Goal: Transaction & Acquisition: Purchase product/service

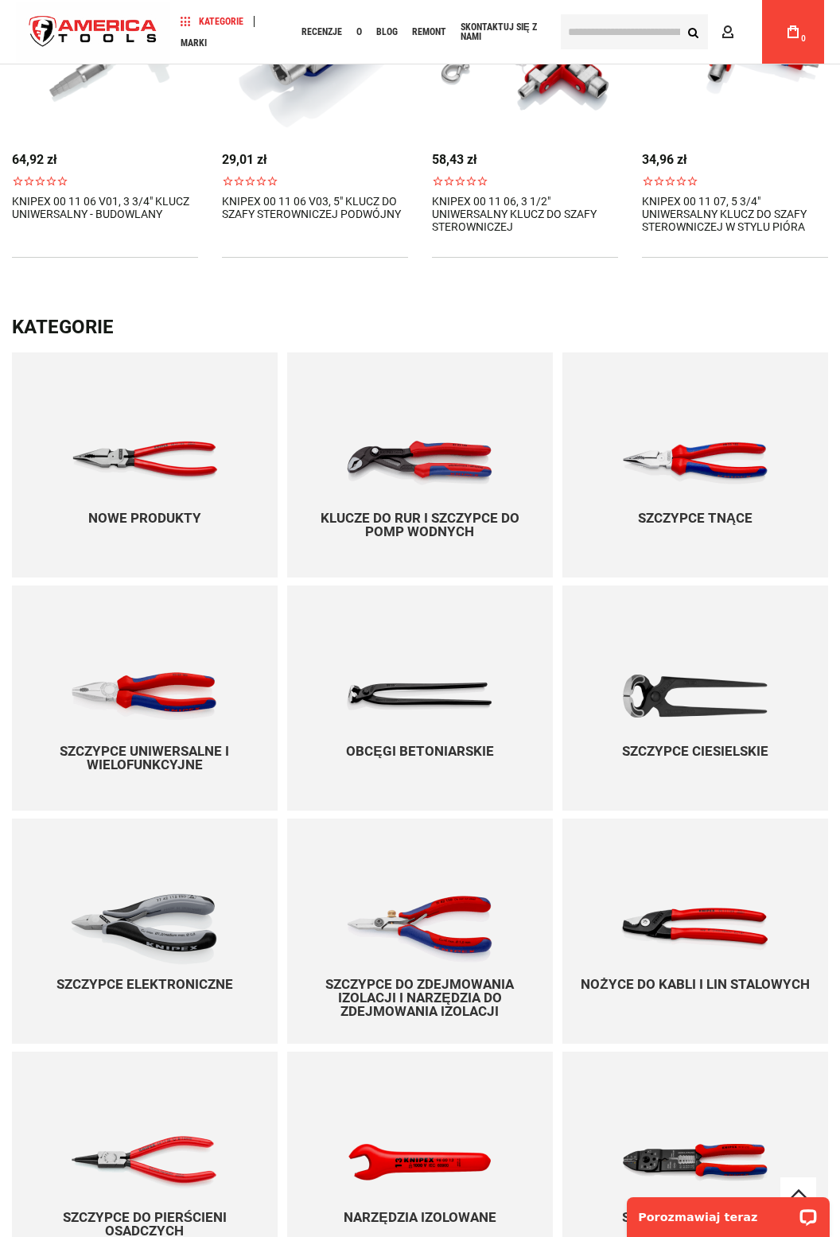
scroll to position [812, 0]
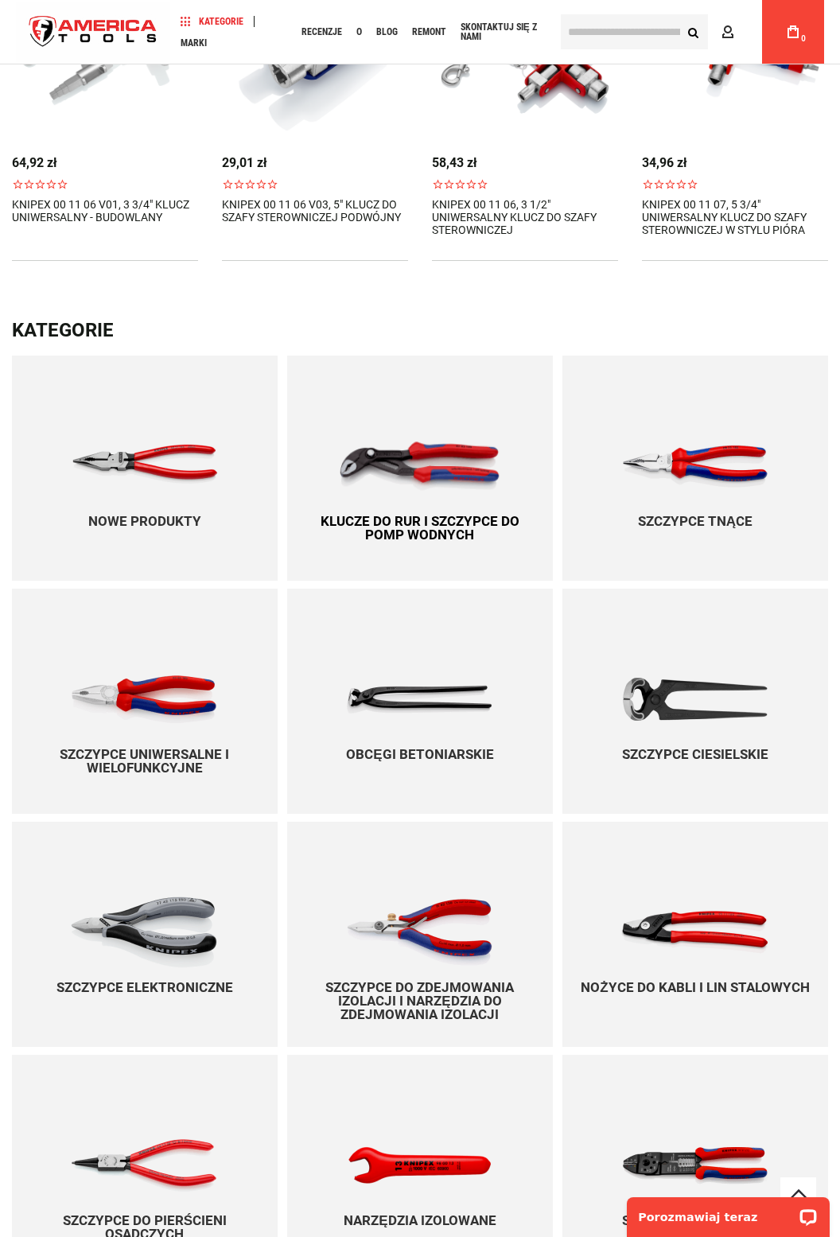
click at [423, 456] on img at bounding box center [420, 466] width 162 height 49
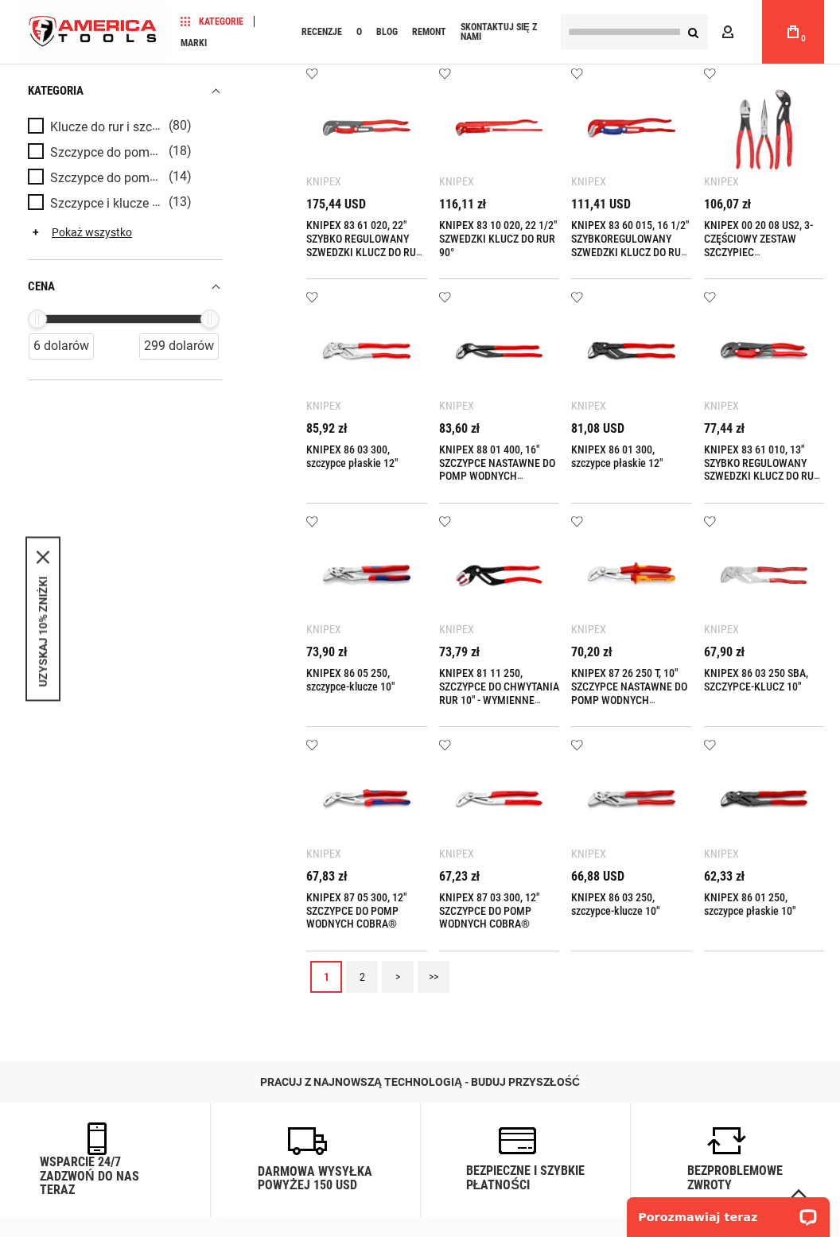
scroll to position [583, 0]
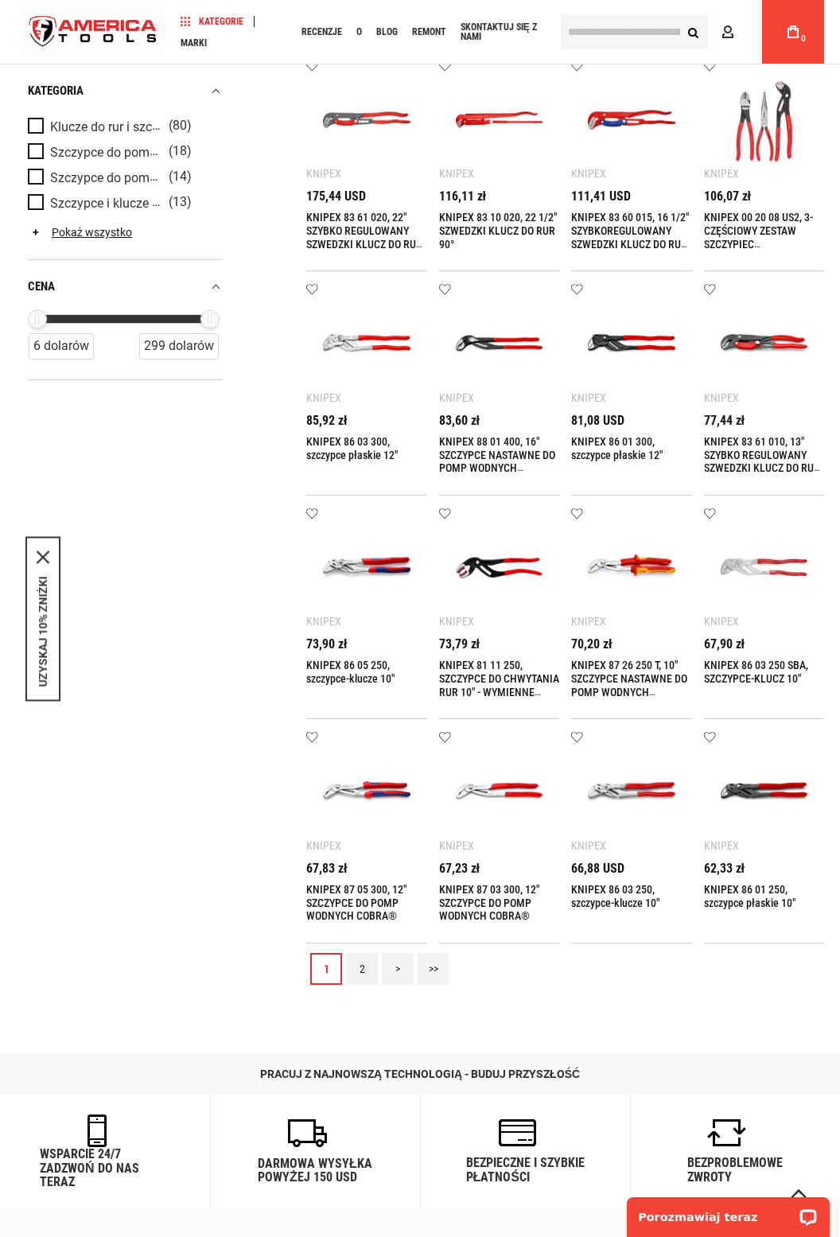
click at [365, 970] on link "2" at bounding box center [362, 969] width 32 height 32
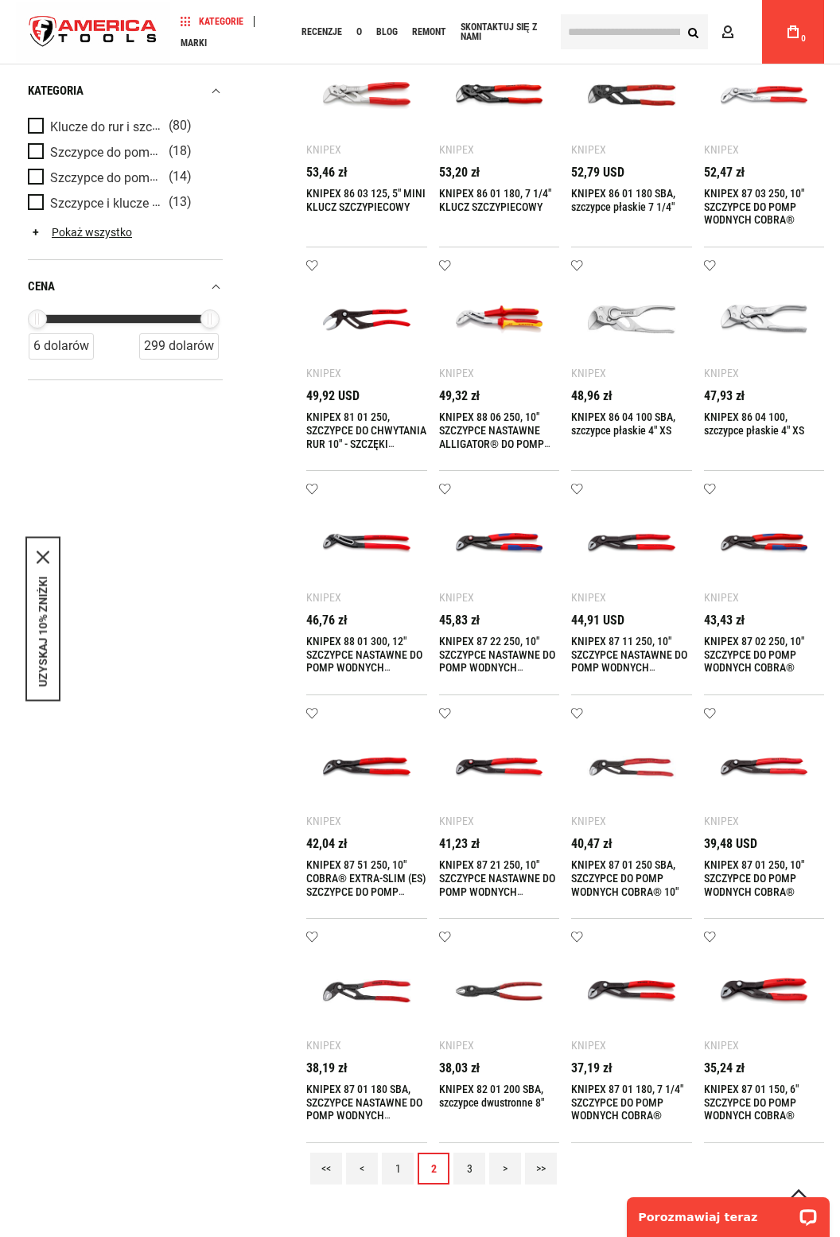
scroll to position [388, 0]
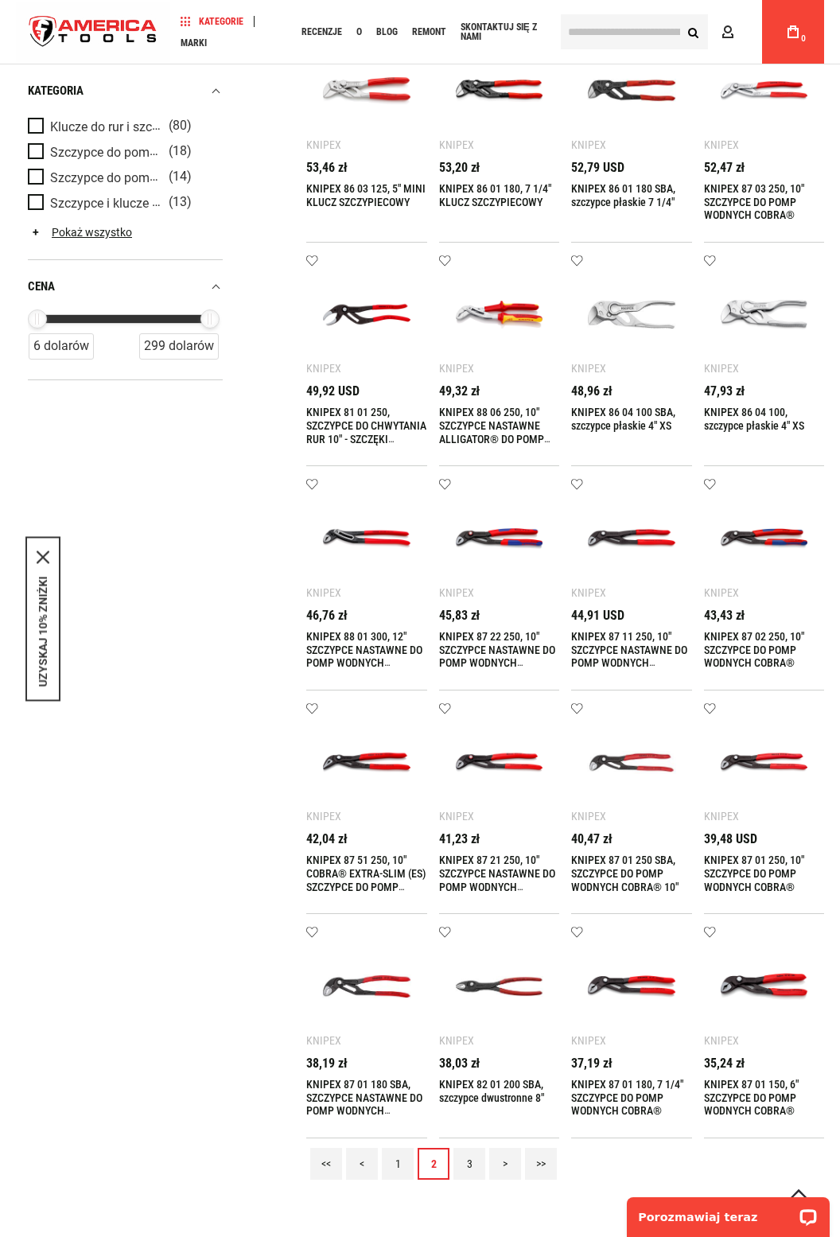
click at [761, 987] on img at bounding box center [764, 986] width 89 height 89
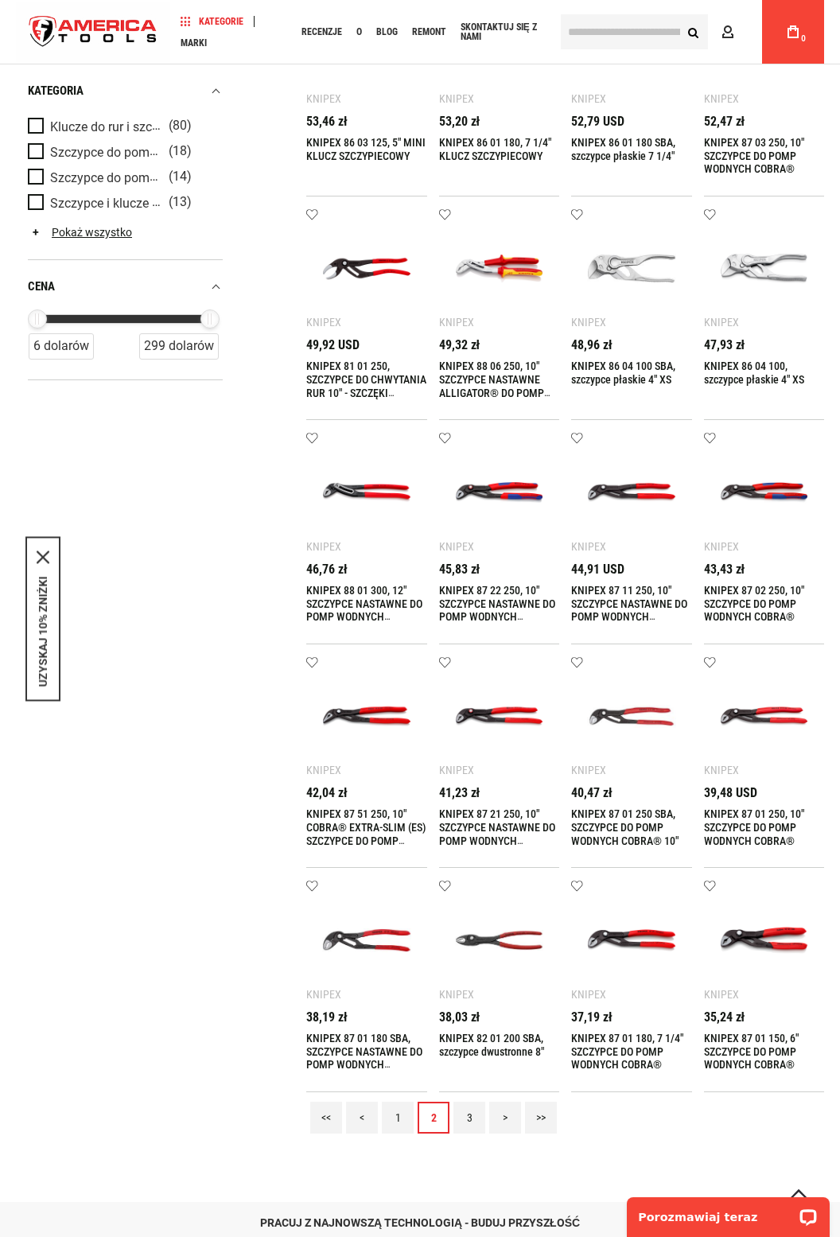
scroll to position [439, 0]
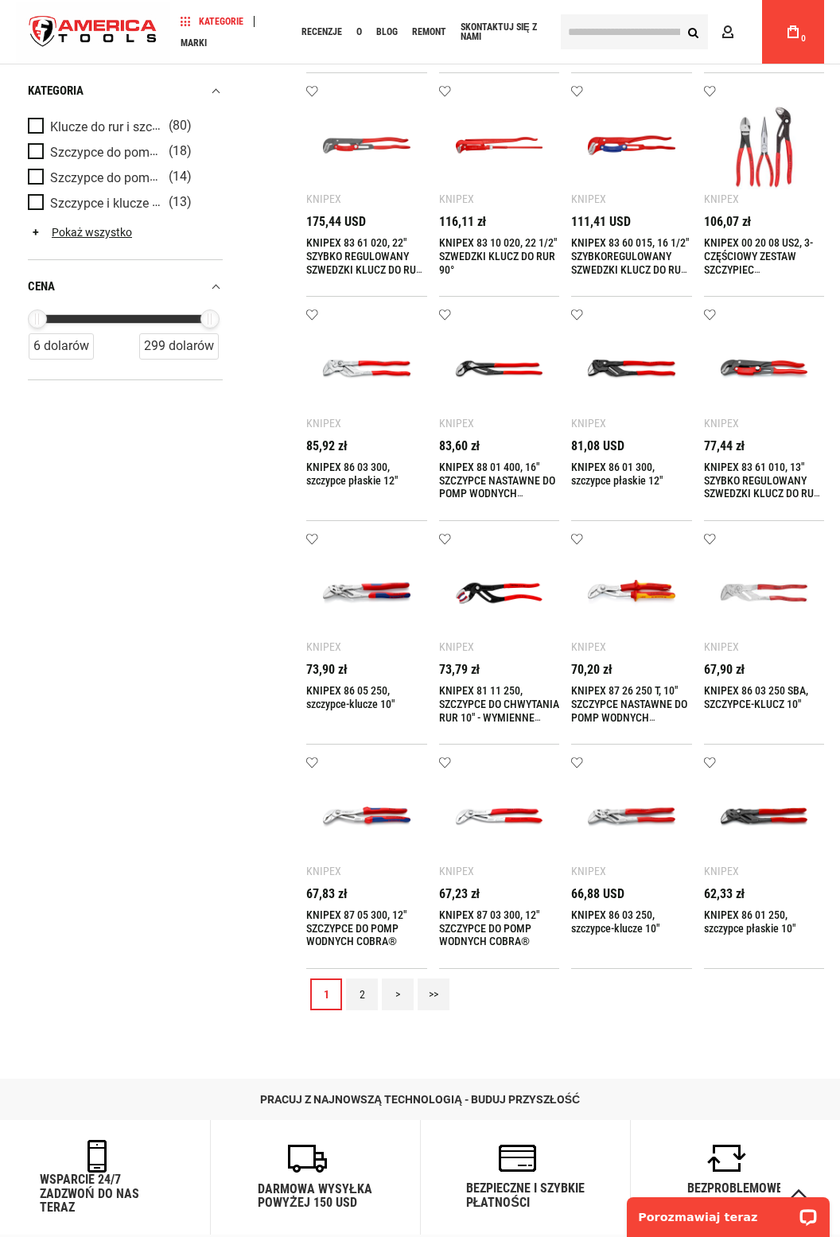
scroll to position [560, 0]
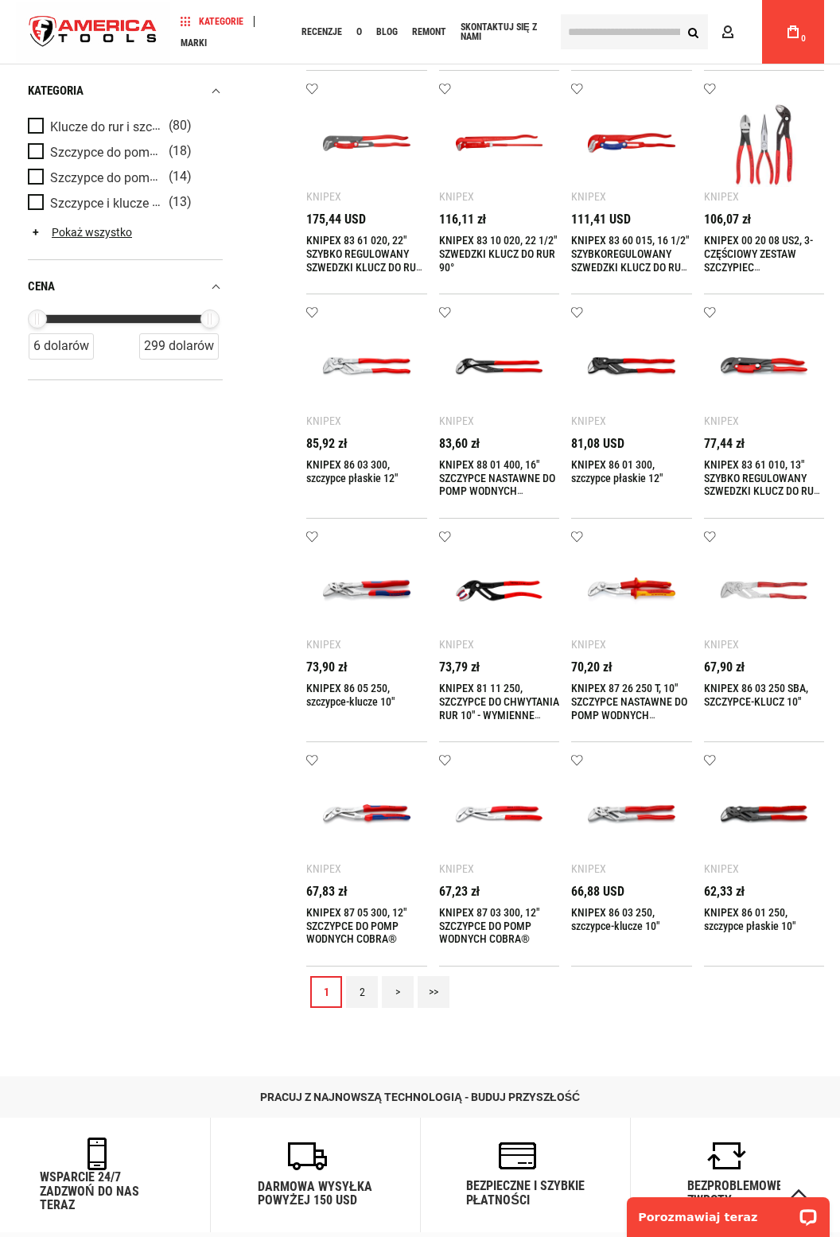
click at [372, 987] on link "2" at bounding box center [362, 992] width 32 height 32
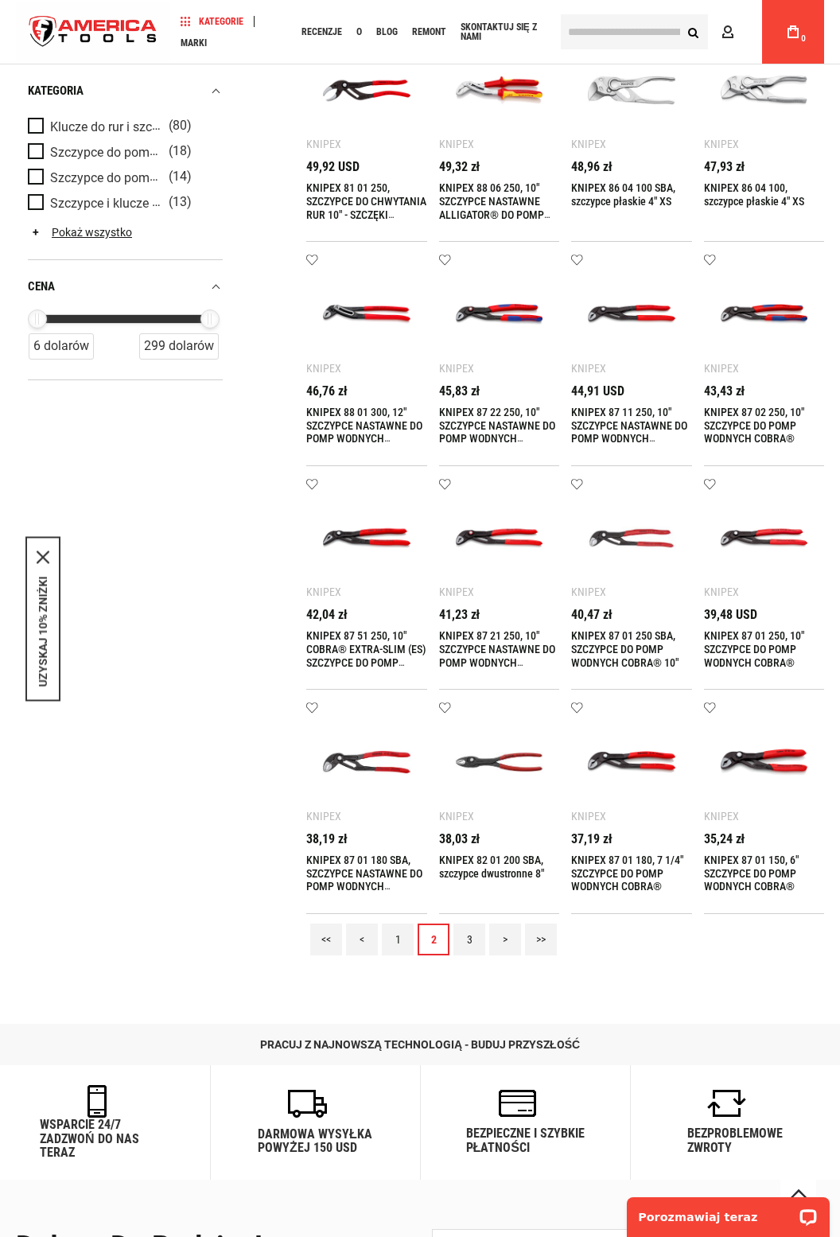
scroll to position [614, 0]
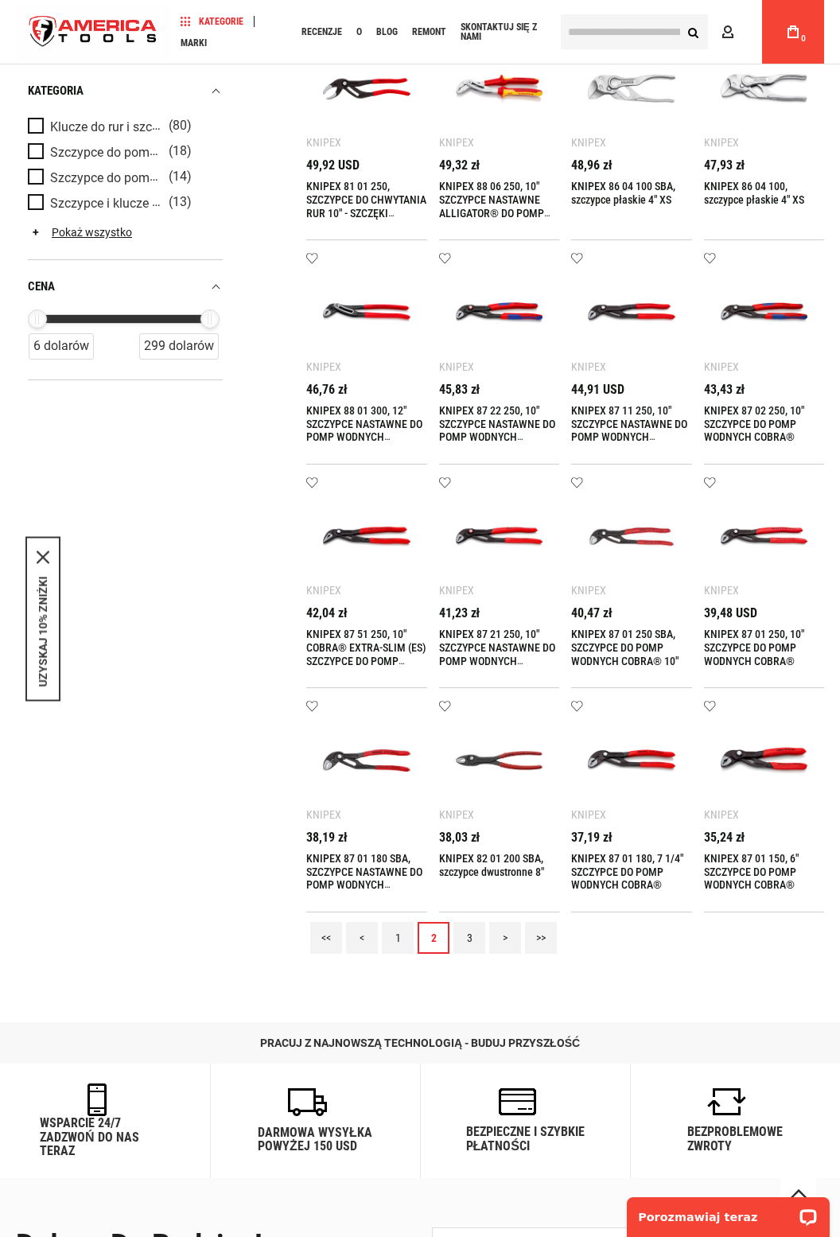
click at [768, 770] on img at bounding box center [764, 760] width 89 height 89
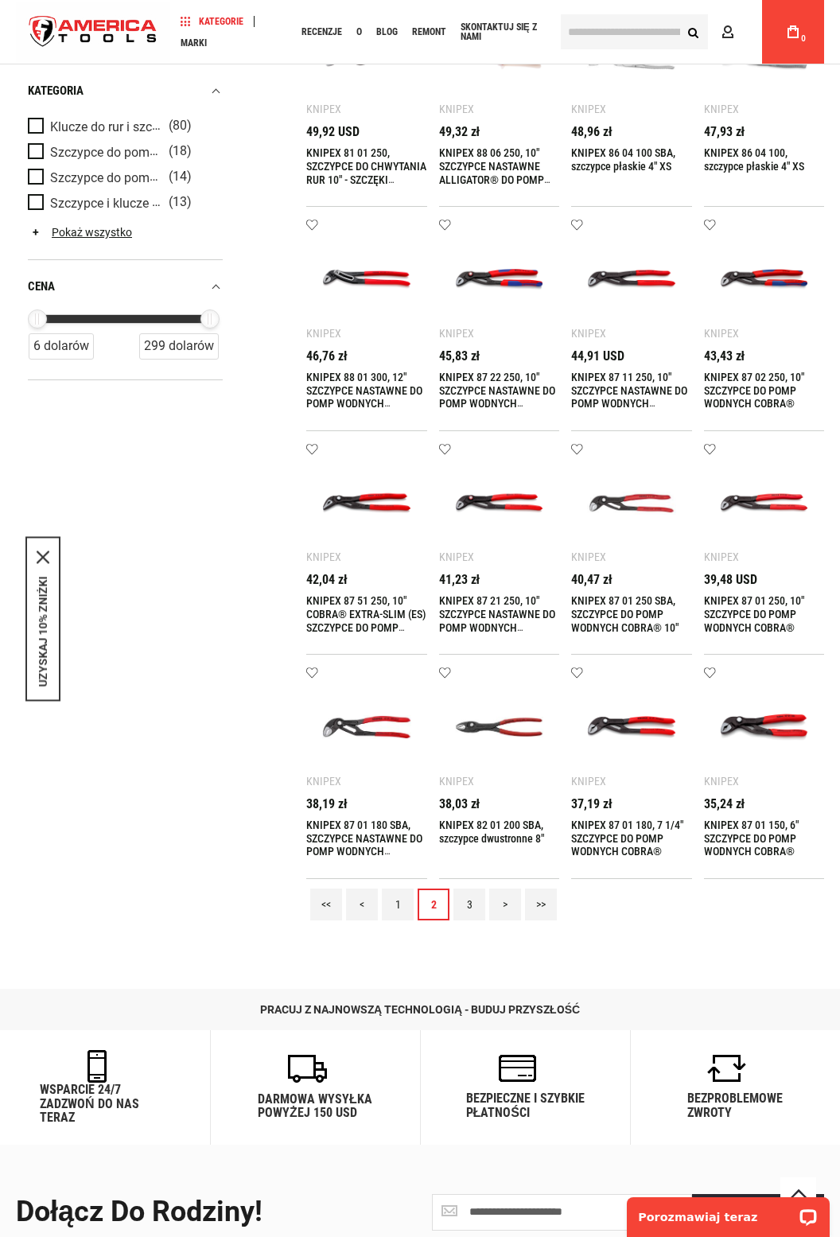
scroll to position [665, 0]
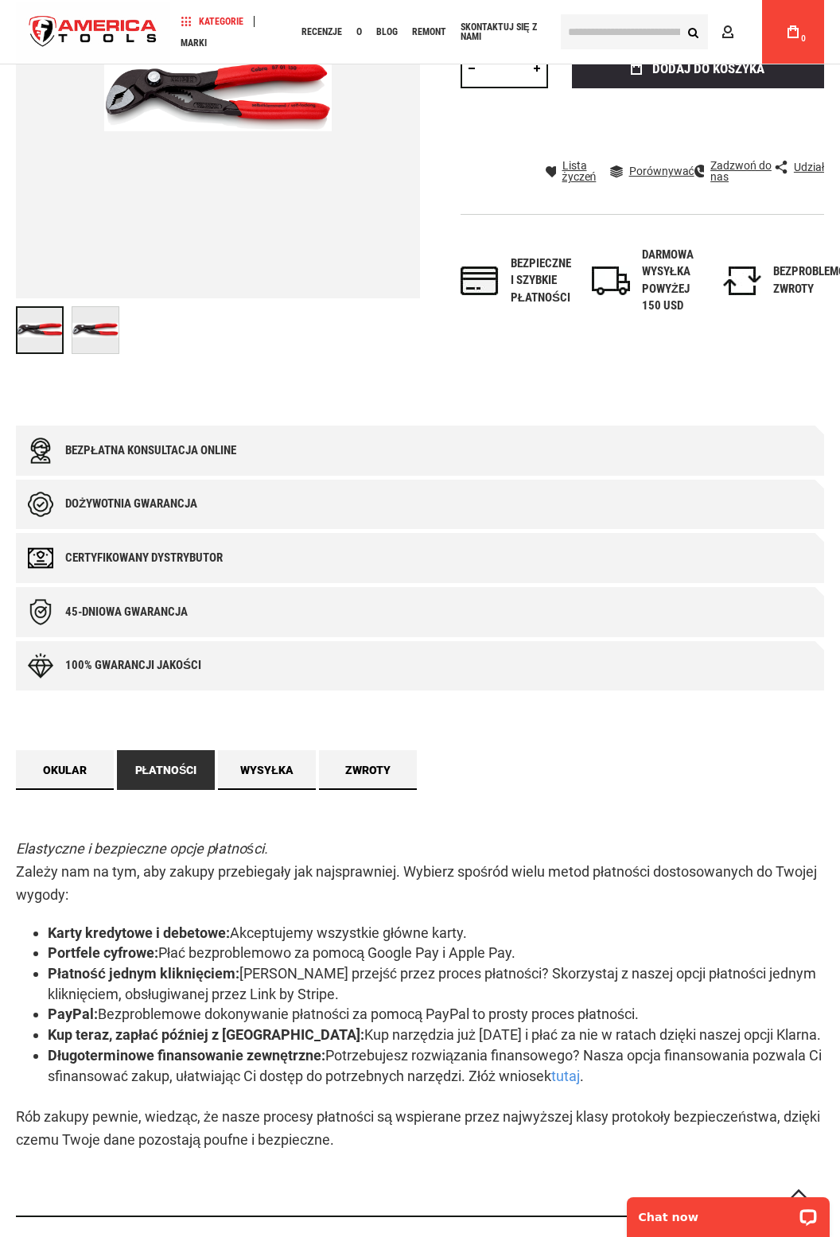
scroll to position [266, 0]
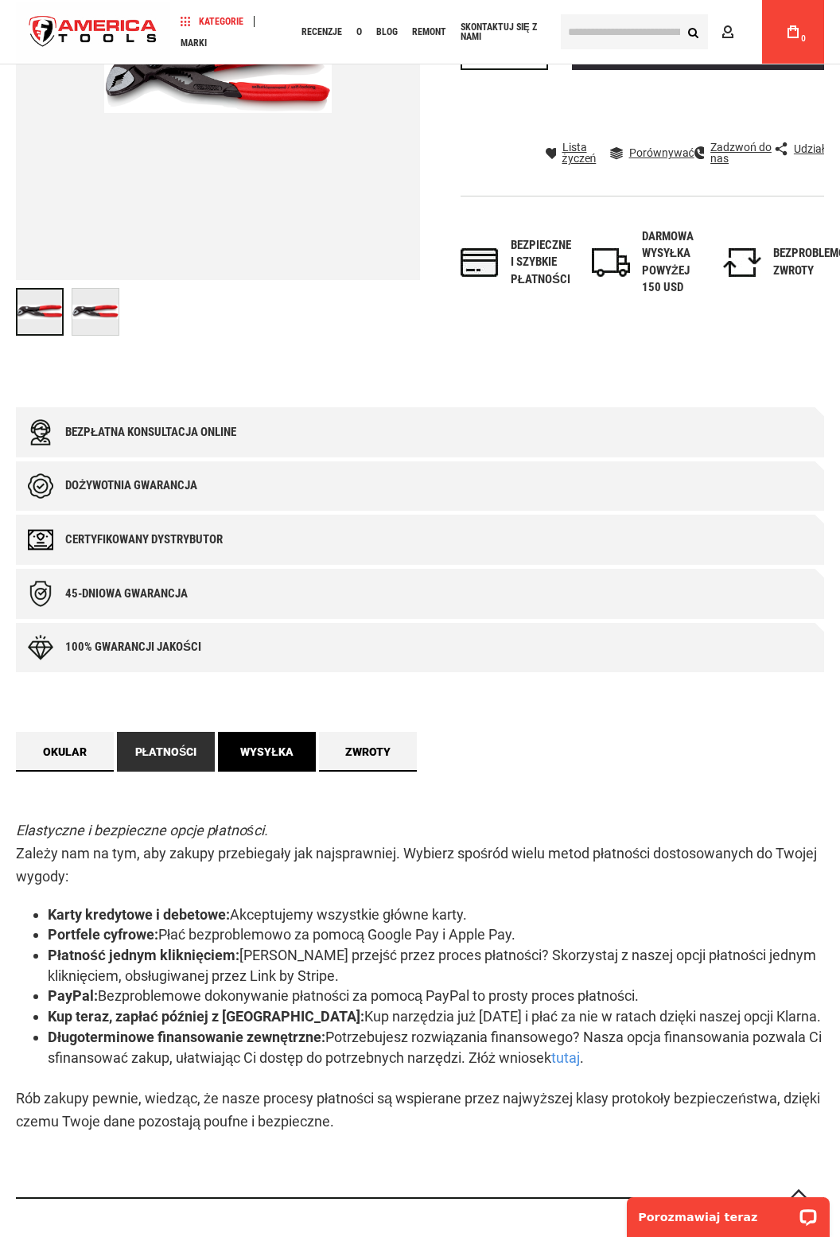
click at [284, 751] on font "Wysyłka" at bounding box center [266, 752] width 53 height 13
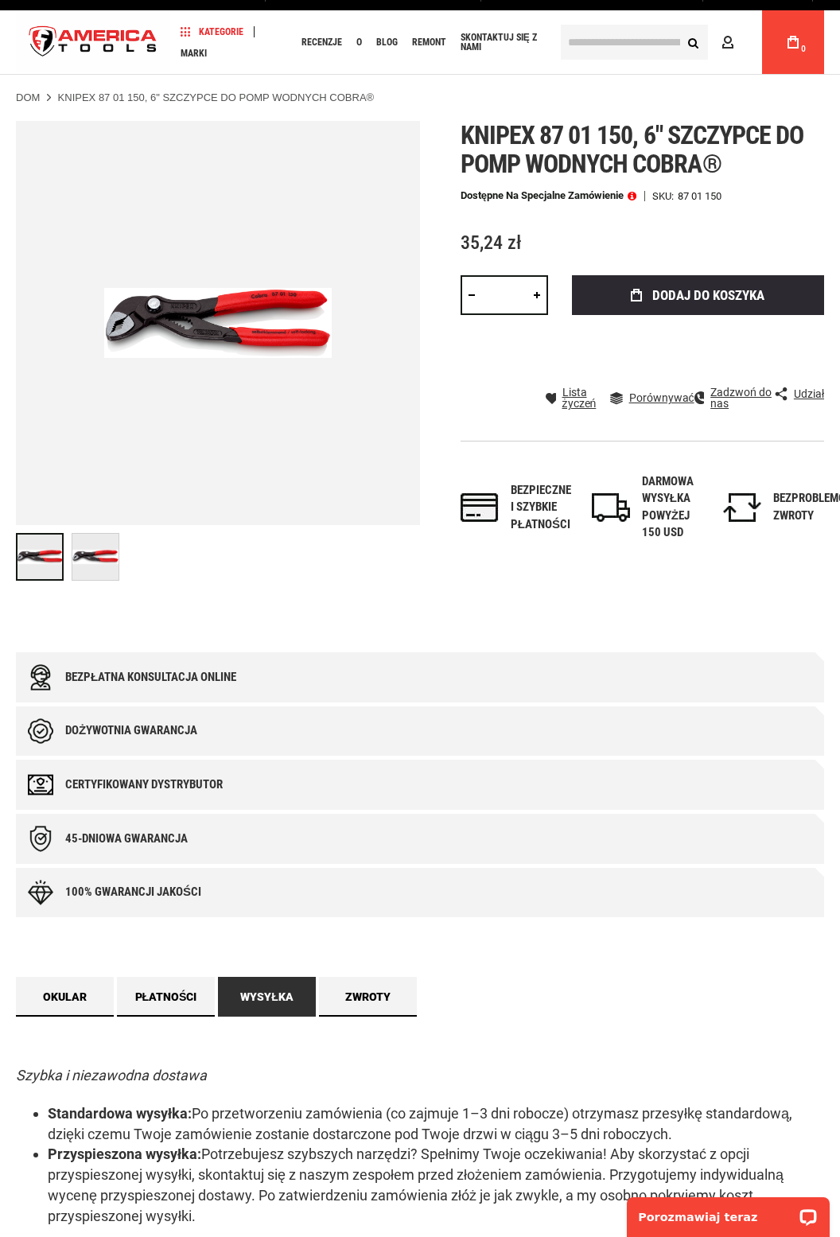
scroll to position [0, 0]
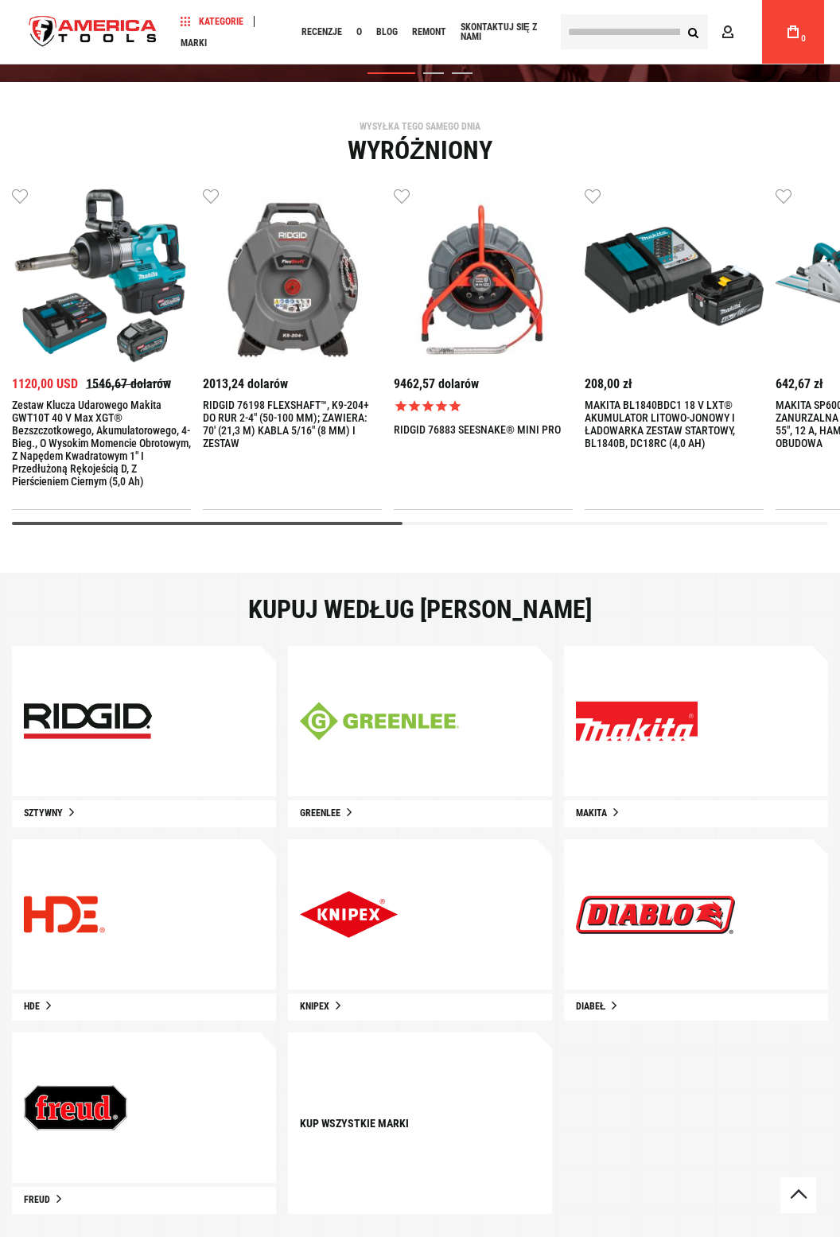
click at [397, 918] on img at bounding box center [349, 914] width 98 height 47
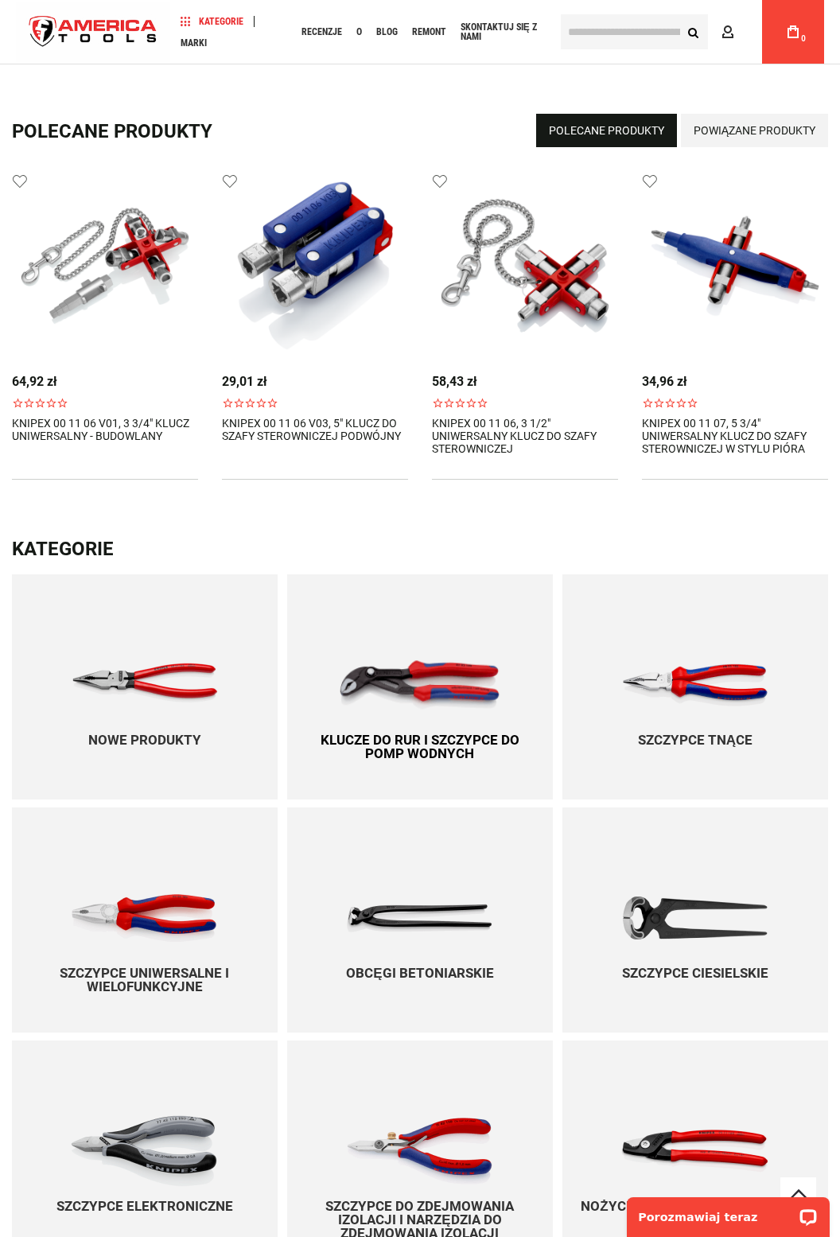
click at [419, 694] on img at bounding box center [420, 684] width 162 height 49
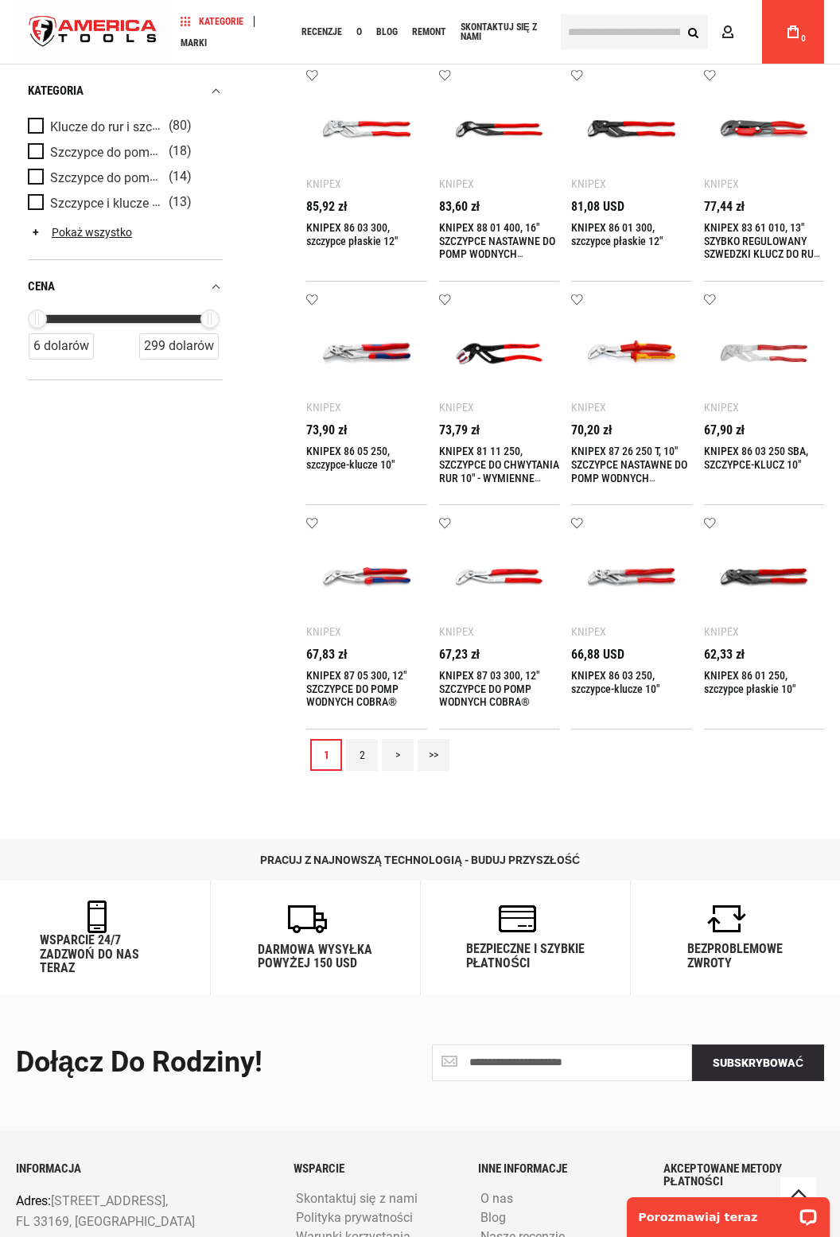
click at [367, 764] on link "2" at bounding box center [362, 755] width 32 height 32
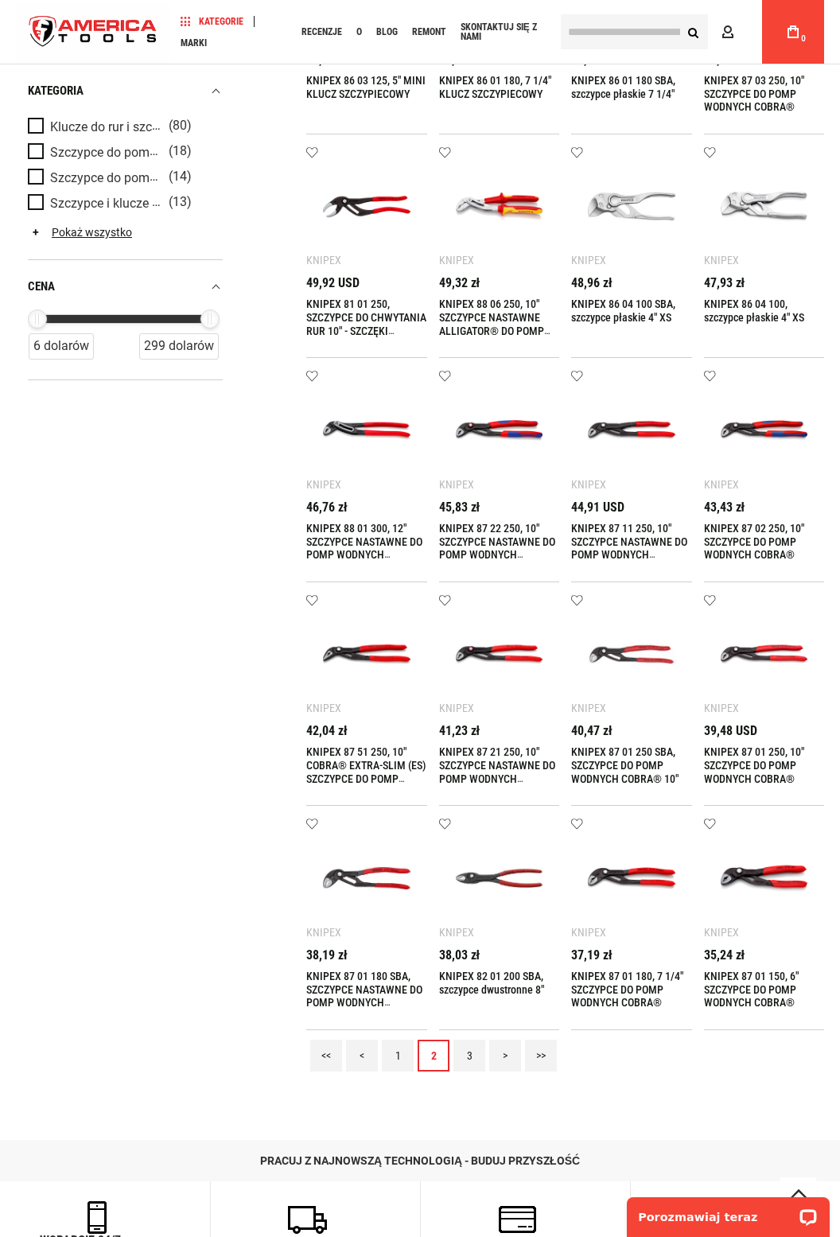
scroll to position [497, 0]
click at [638, 969] on font "KNIPEX 87 01 180, 7 1/4" SZCZYPCE DO POMP WODNYCH COBRA®" at bounding box center [627, 989] width 112 height 40
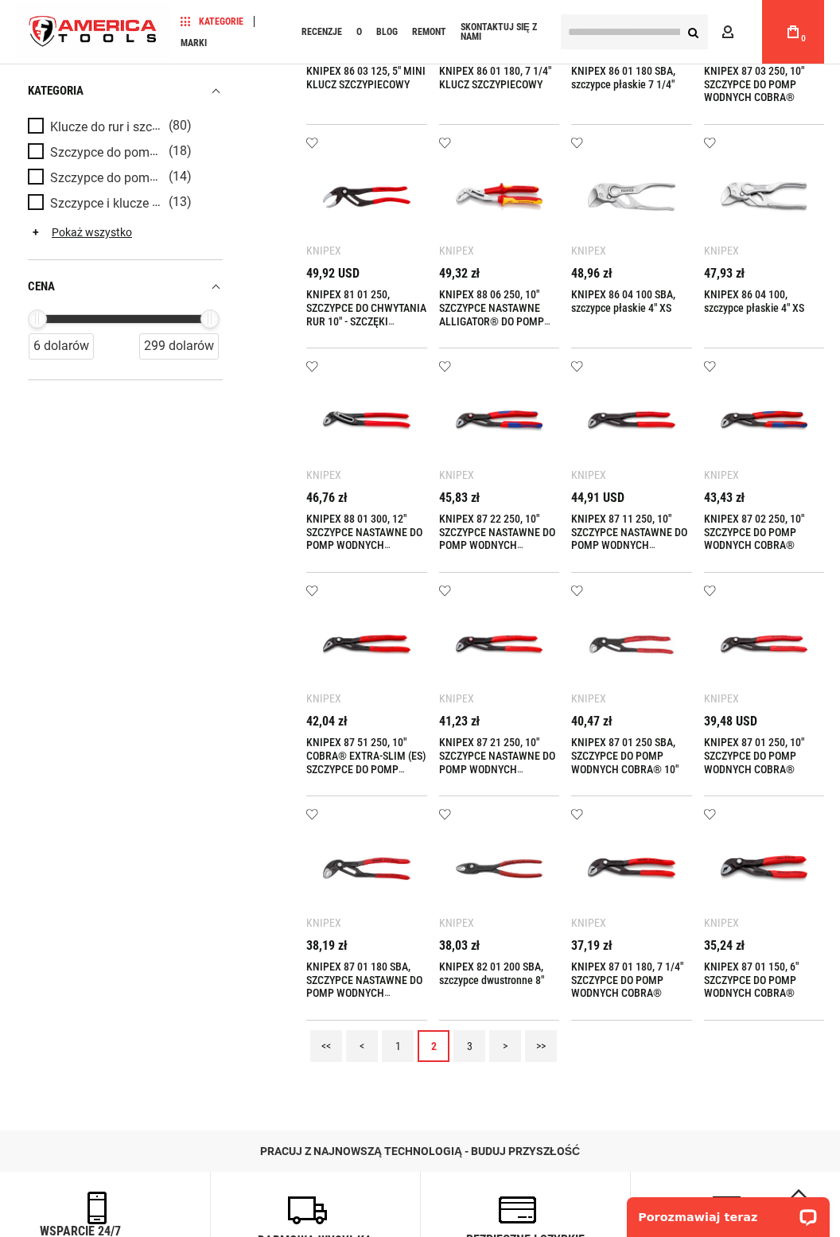
scroll to position [548, 0]
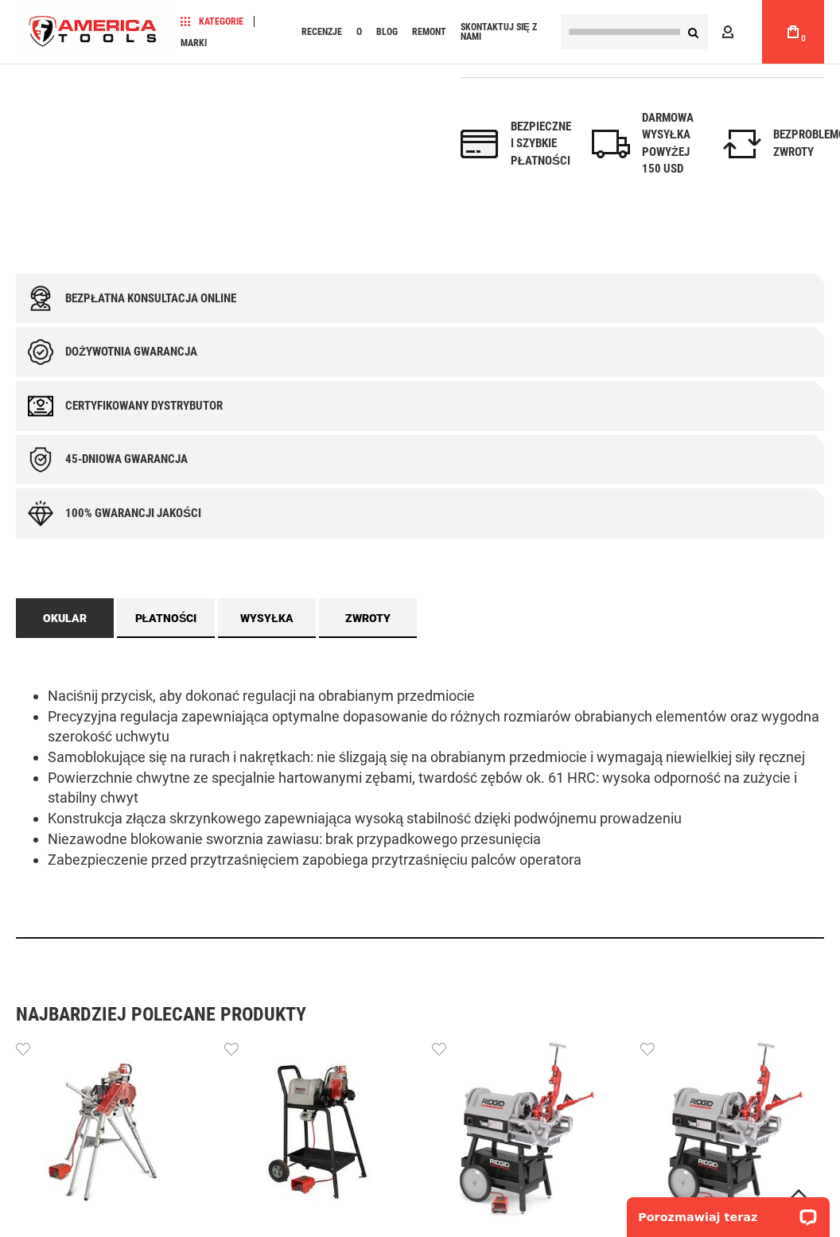
scroll to position [512, 0]
click at [169, 338] on div "Dożywotnia gwarancja" at bounding box center [420, 352] width 808 height 50
click at [169, 348] on font "Dożywotnia gwarancja" at bounding box center [131, 352] width 132 height 14
click at [94, 345] on font "Dożywotnia gwarancja" at bounding box center [131, 352] width 132 height 14
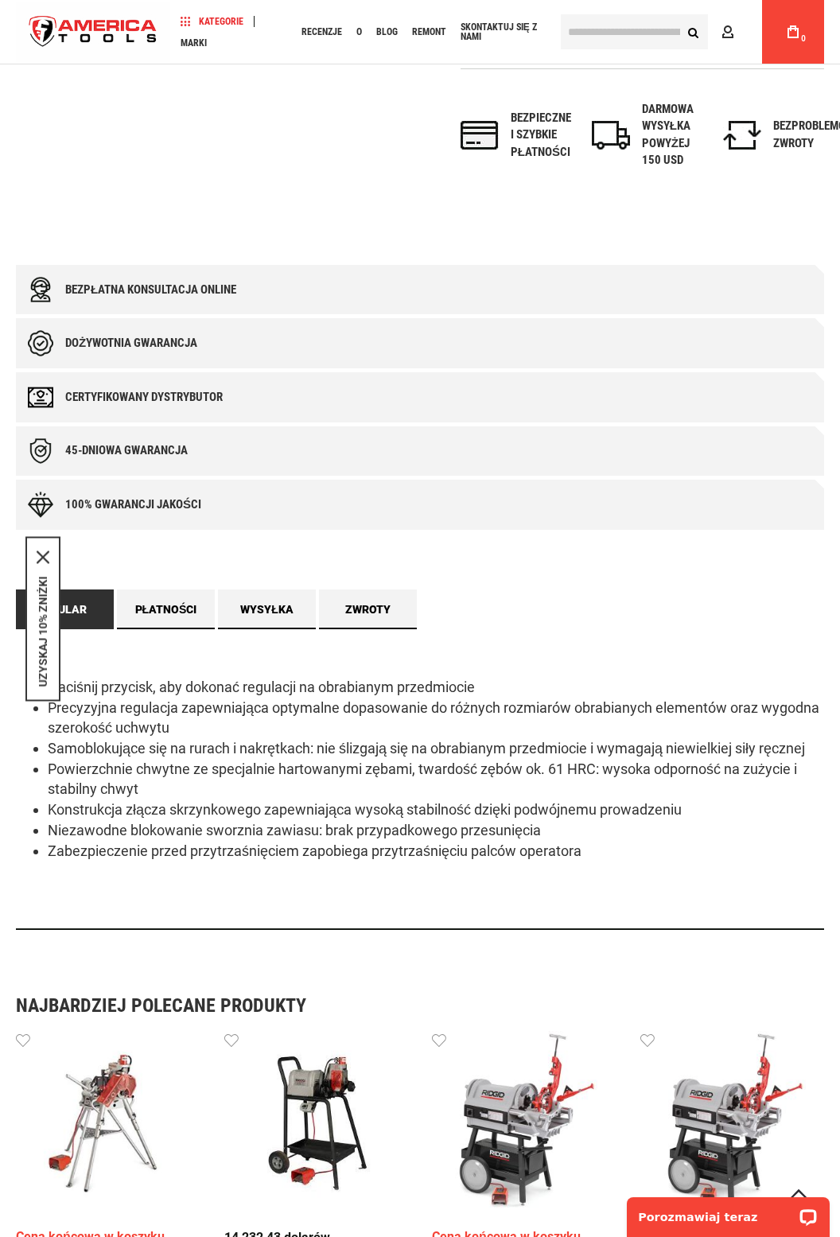
scroll to position [524, 0]
